Goal: Information Seeking & Learning: Learn about a topic

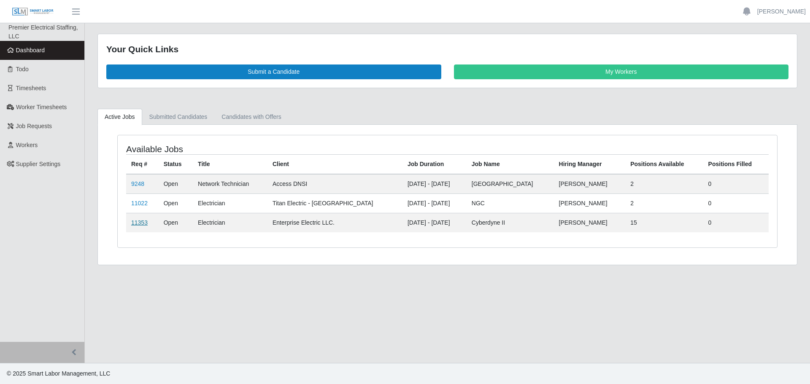
click at [142, 224] on link "11353" at bounding box center [139, 222] width 16 height 7
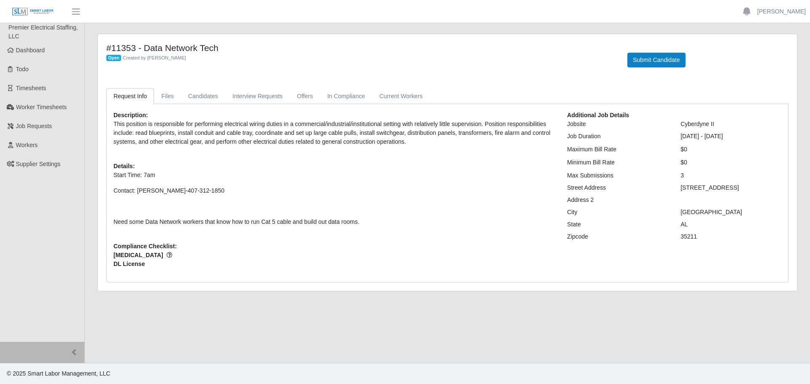
click at [717, 123] on div "Cyberdyne II" at bounding box center [731, 124] width 114 height 9
drag, startPoint x: 717, startPoint y: 122, endPoint x: 681, endPoint y: 127, distance: 37.1
click at [681, 127] on div "Cyberdyne II" at bounding box center [731, 124] width 114 height 9
copy div "Cyberdyne II"
drag, startPoint x: 146, startPoint y: 220, endPoint x: 374, endPoint y: 213, distance: 228.0
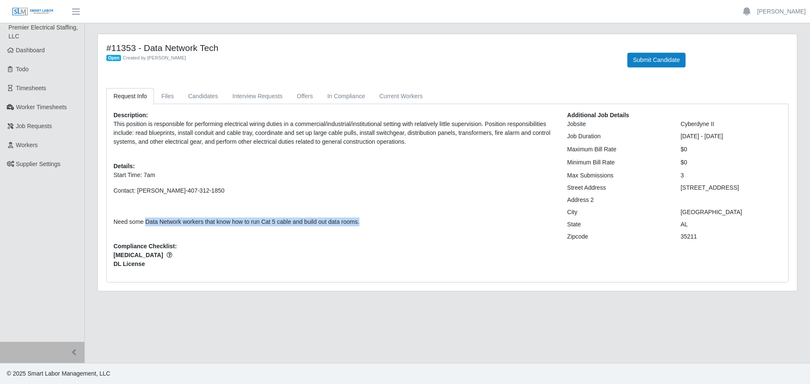
click at [374, 213] on p "Start Time: 7am Contact: [PERSON_NAME]-407-312-1850 Need some Data Network work…" at bounding box center [334, 199] width 441 height 56
copy p "Data Network workers that know how to run Cat 5 cable and build out data rooms."
click at [678, 190] on div "[STREET_ADDRESS]" at bounding box center [731, 188] width 114 height 9
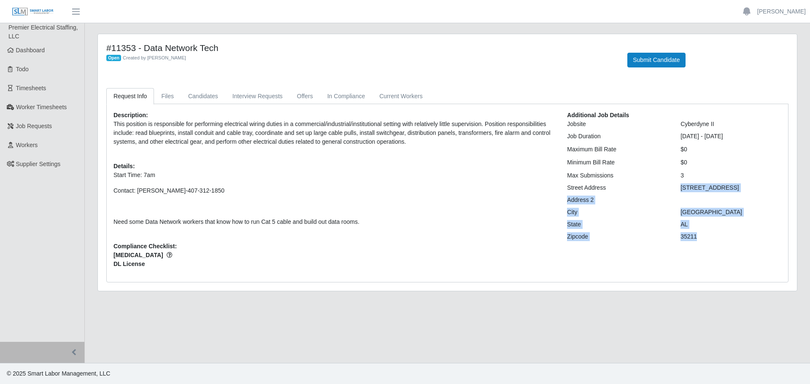
drag, startPoint x: 681, startPoint y: 187, endPoint x: 714, endPoint y: 231, distance: 55.1
click at [714, 231] on div "Additional Job Details Jobsite Cyberdyne II Job Duration 09/24/2025 - 02/06/202…" at bounding box center [674, 193] width 227 height 165
copy div "200 Leaf Lake Parkway Address 2 City Birmingham State AL Zipcode 35211"
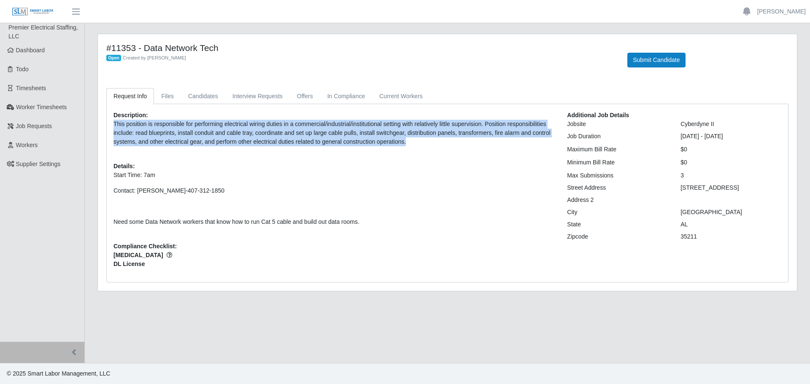
drag, startPoint x: 115, startPoint y: 124, endPoint x: 434, endPoint y: 140, distance: 319.5
click at [434, 140] on p "This position is responsible for performing electrical wiring duties in a comme…" at bounding box center [334, 133] width 441 height 27
copy p "This position is responsible for performing electrical wiring duties in a comme…"
